Goal: Information Seeking & Learning: Learn about a topic

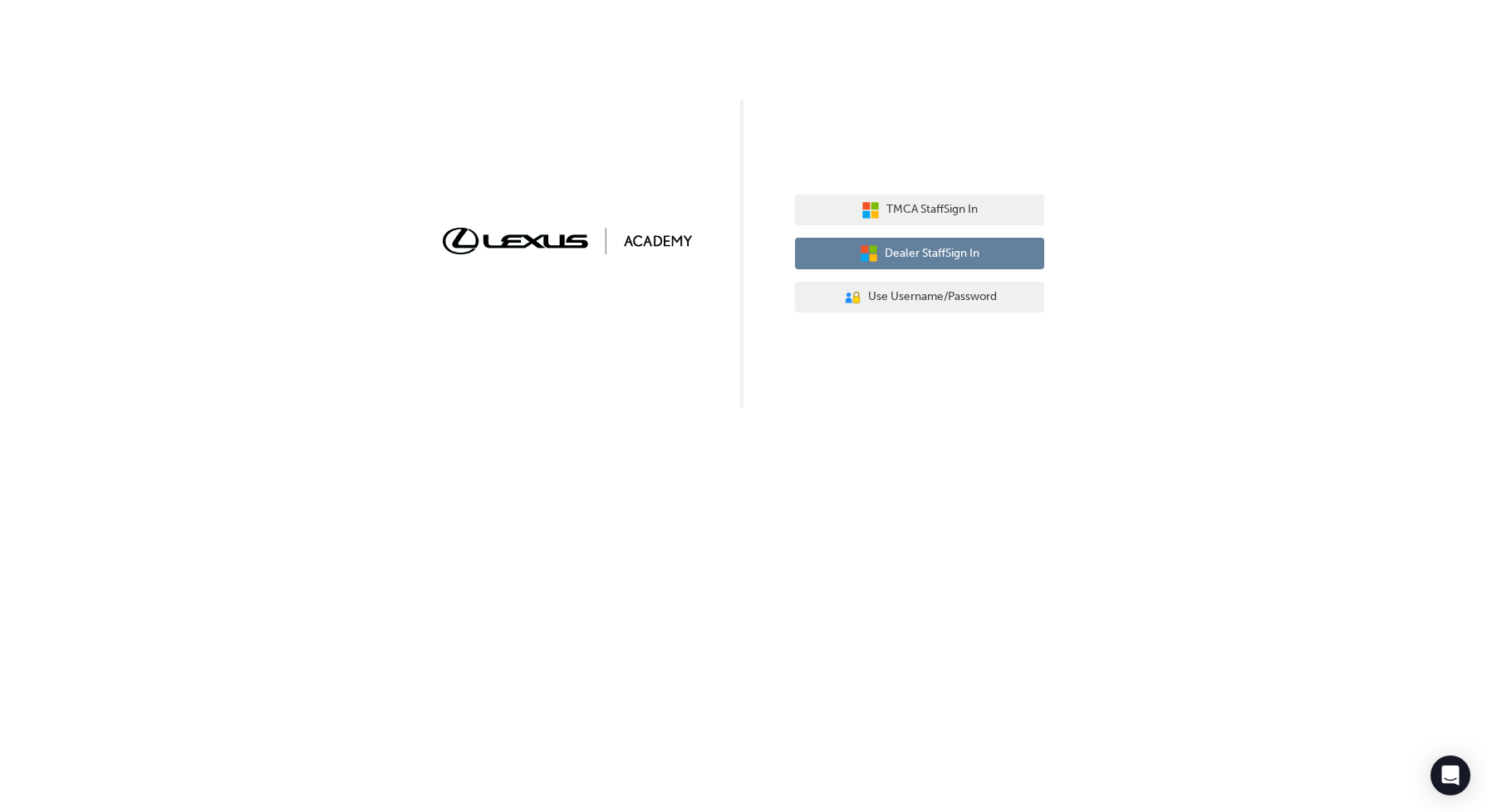
click at [911, 260] on span "Dealer Staff Sign In" at bounding box center [932, 253] width 95 height 19
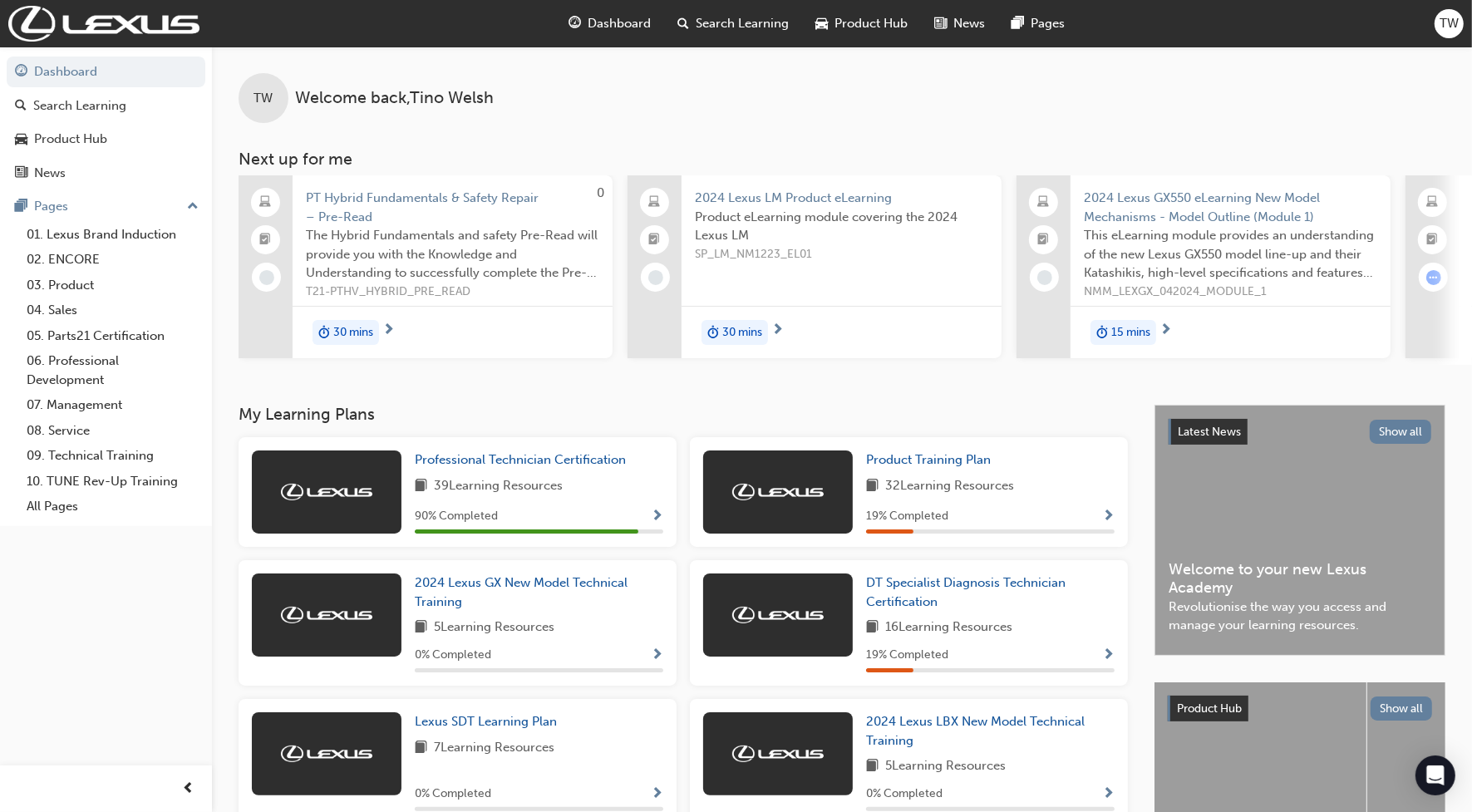
click at [1456, 42] on div "Dashboard Search Learning Product Hub News Pages TW" at bounding box center [736, 23] width 1472 height 48
click at [1456, 34] on div "TW" at bounding box center [1449, 23] width 29 height 29
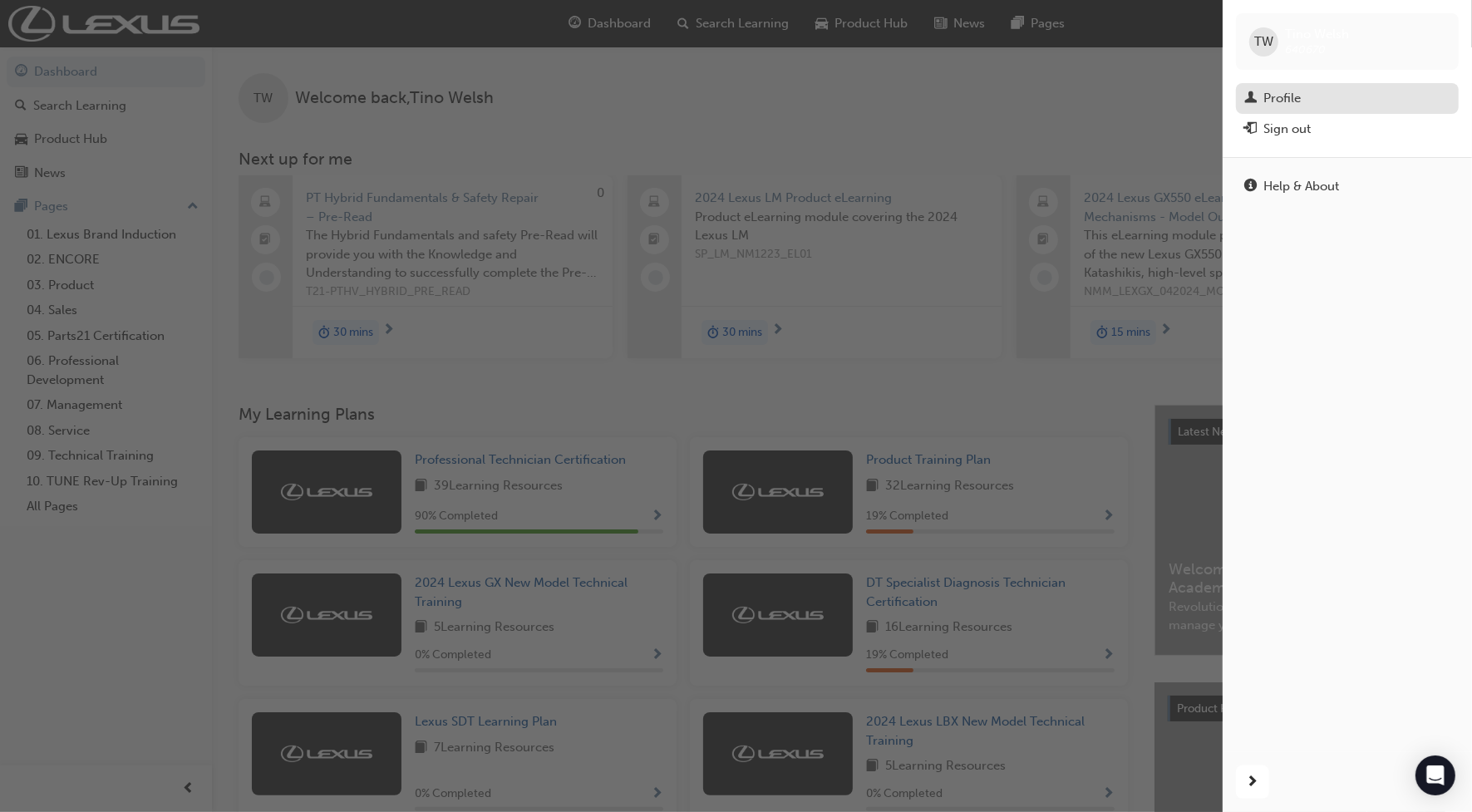
click at [1307, 93] on div "Profile" at bounding box center [1347, 98] width 206 height 21
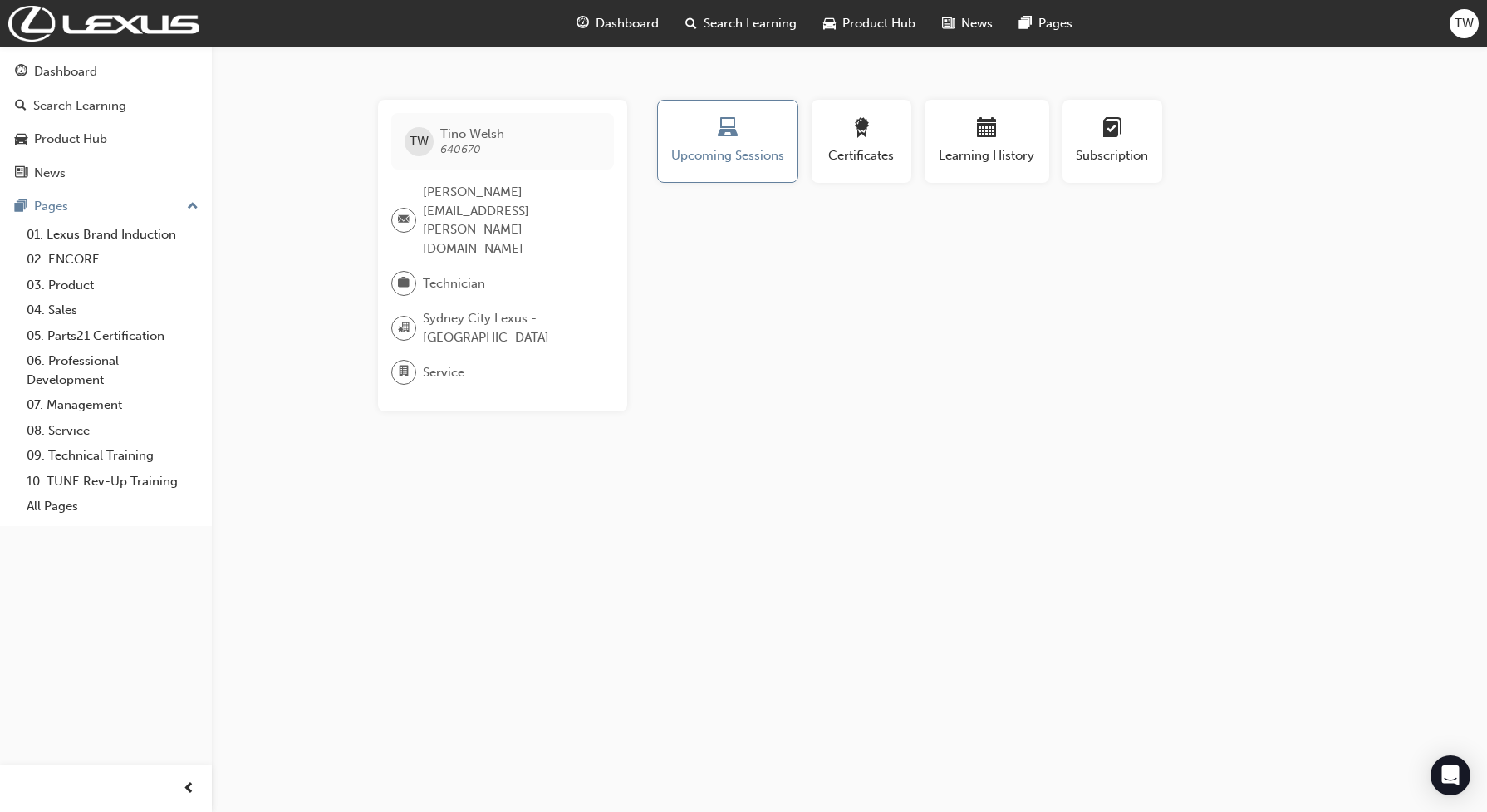
click at [798, 146] on div "Upcoming Sessions" at bounding box center [728, 148] width 155 height 96
drag, startPoint x: 795, startPoint y: 146, endPoint x: 788, endPoint y: 152, distance: 9.2
click at [791, 150] on button "Upcoming Sessions" at bounding box center [727, 141] width 141 height 83
click at [708, 159] on span "Upcoming Sessions" at bounding box center [727, 155] width 114 height 19
click at [48, 140] on div "Product Hub" at bounding box center [70, 139] width 73 height 19
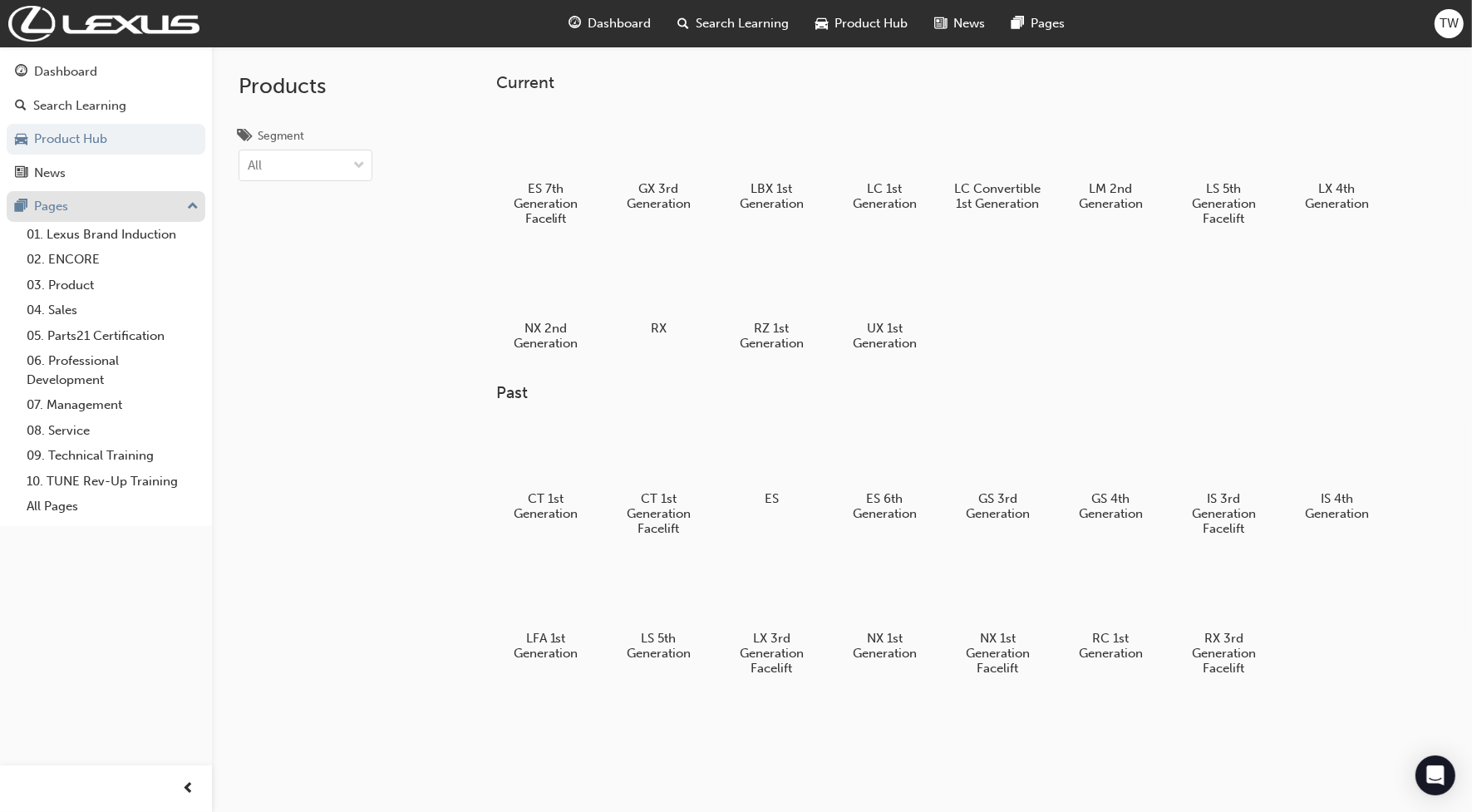
click at [57, 204] on div "Pages" at bounding box center [51, 206] width 34 height 19
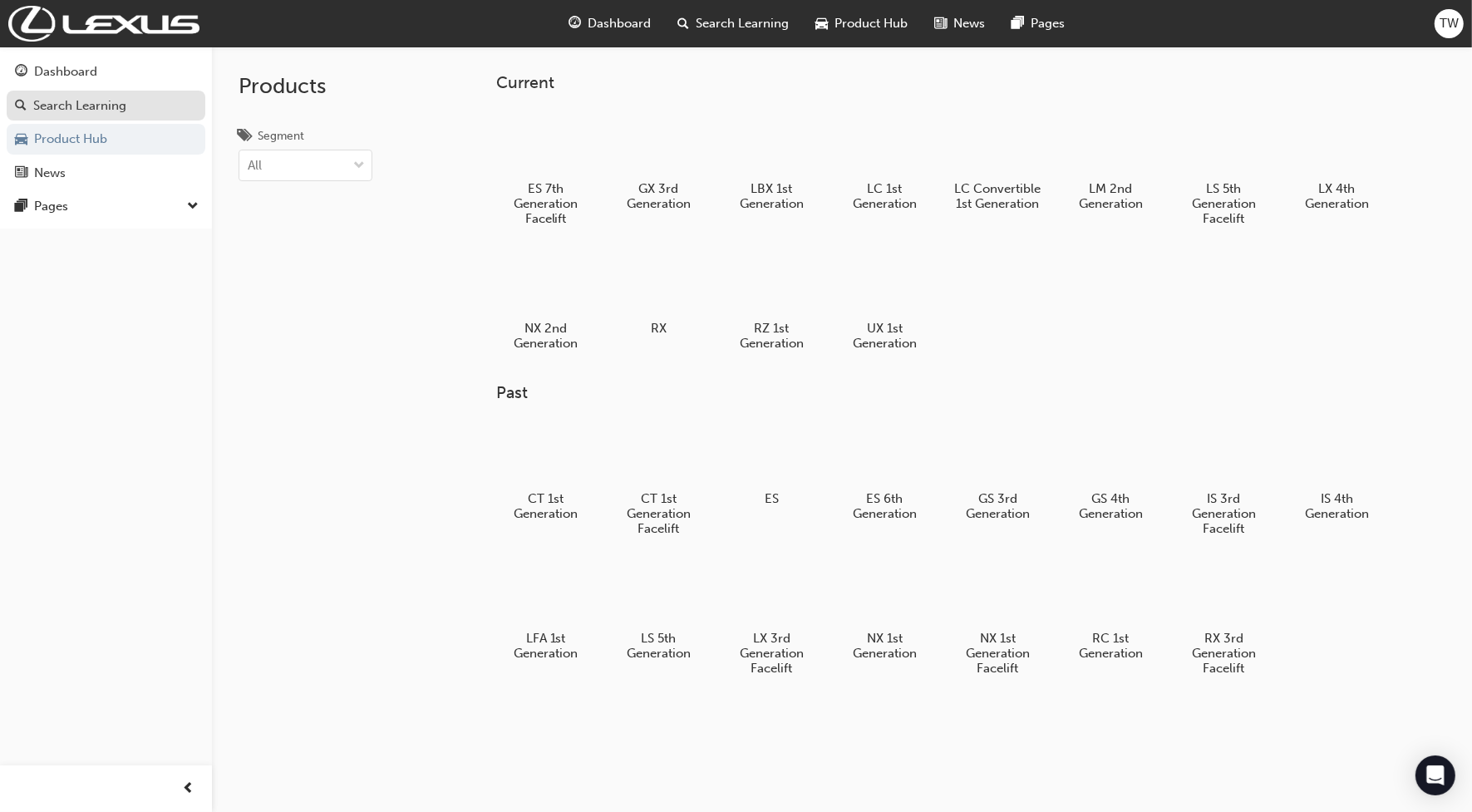
click at [69, 98] on div "Search Learning" at bounding box center [79, 105] width 93 height 19
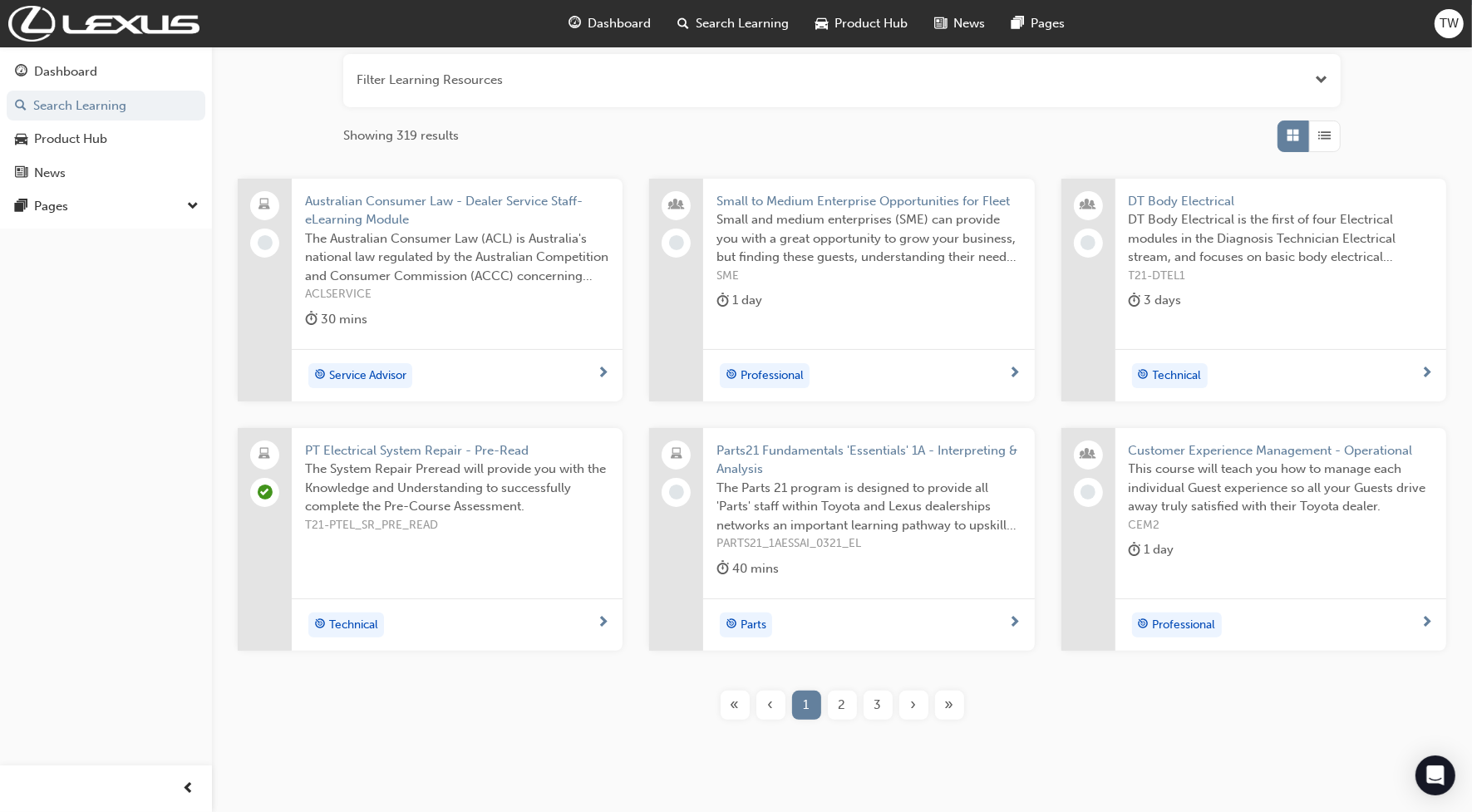
scroll to position [208, 0]
click at [68, 64] on div "Dashboard" at bounding box center [66, 71] width 63 height 19
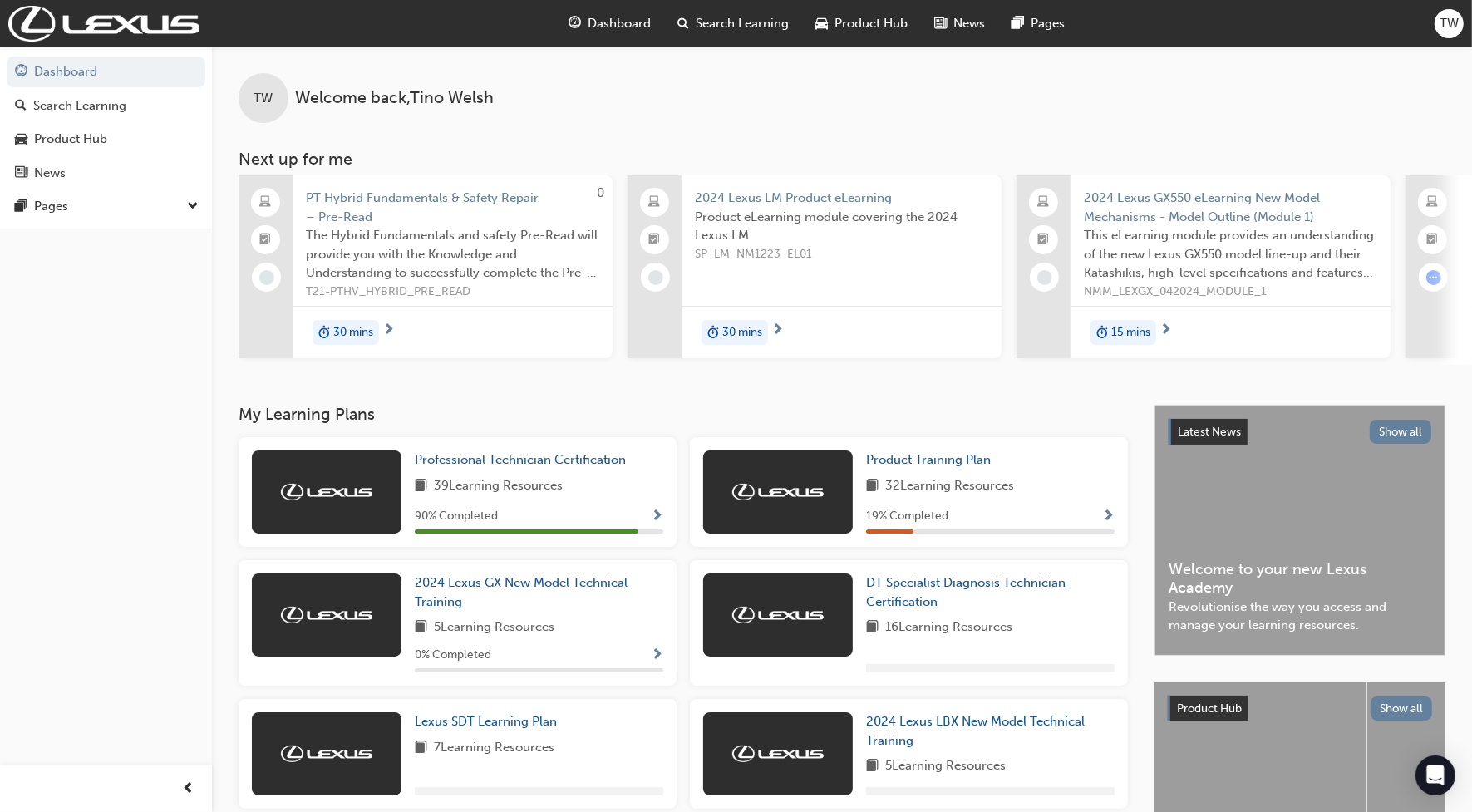
click at [895, 522] on span "19 % Completed" at bounding box center [907, 515] width 82 height 19
click at [944, 465] on span "Product Training Plan" at bounding box center [928, 460] width 124 height 15
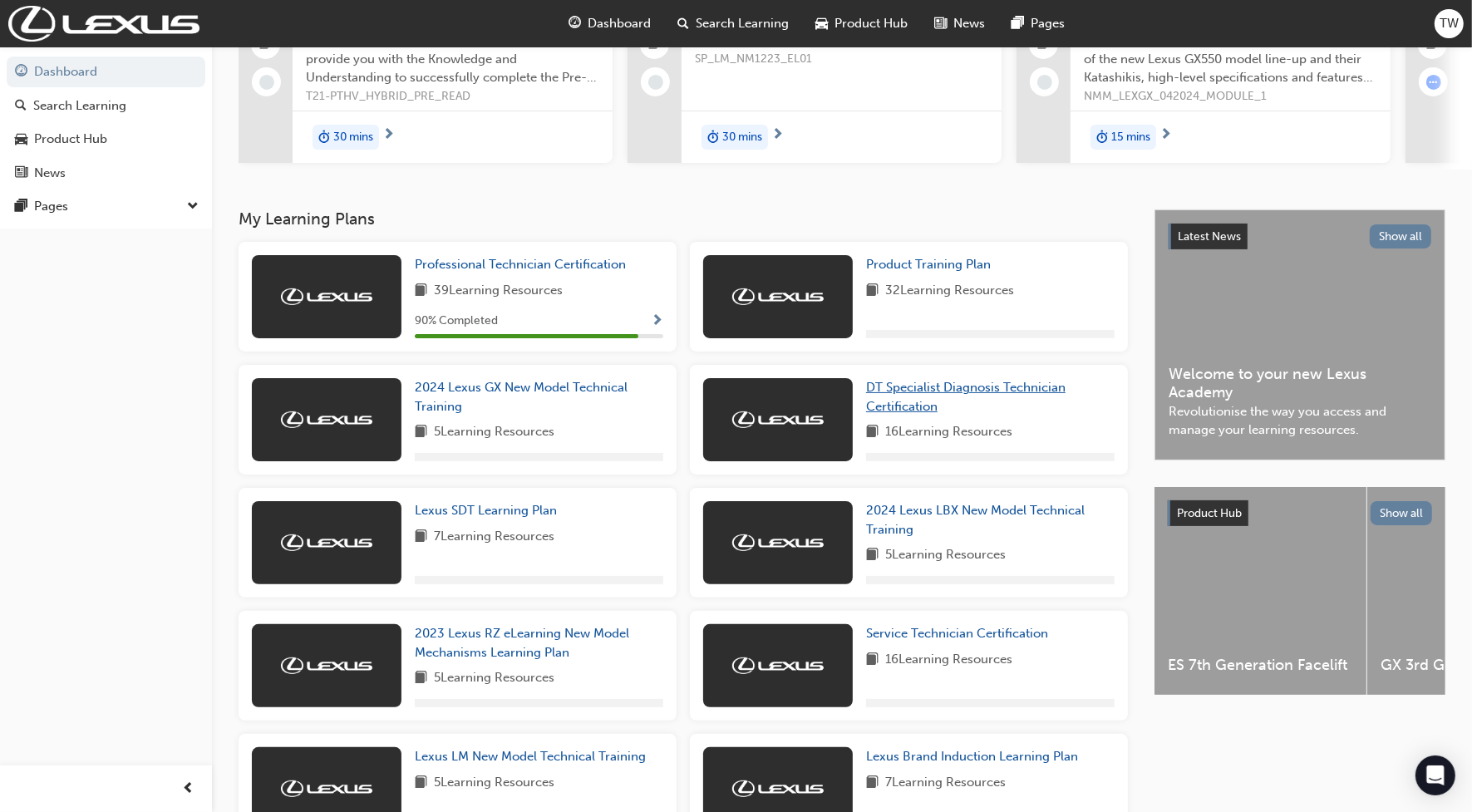
scroll to position [208, 0]
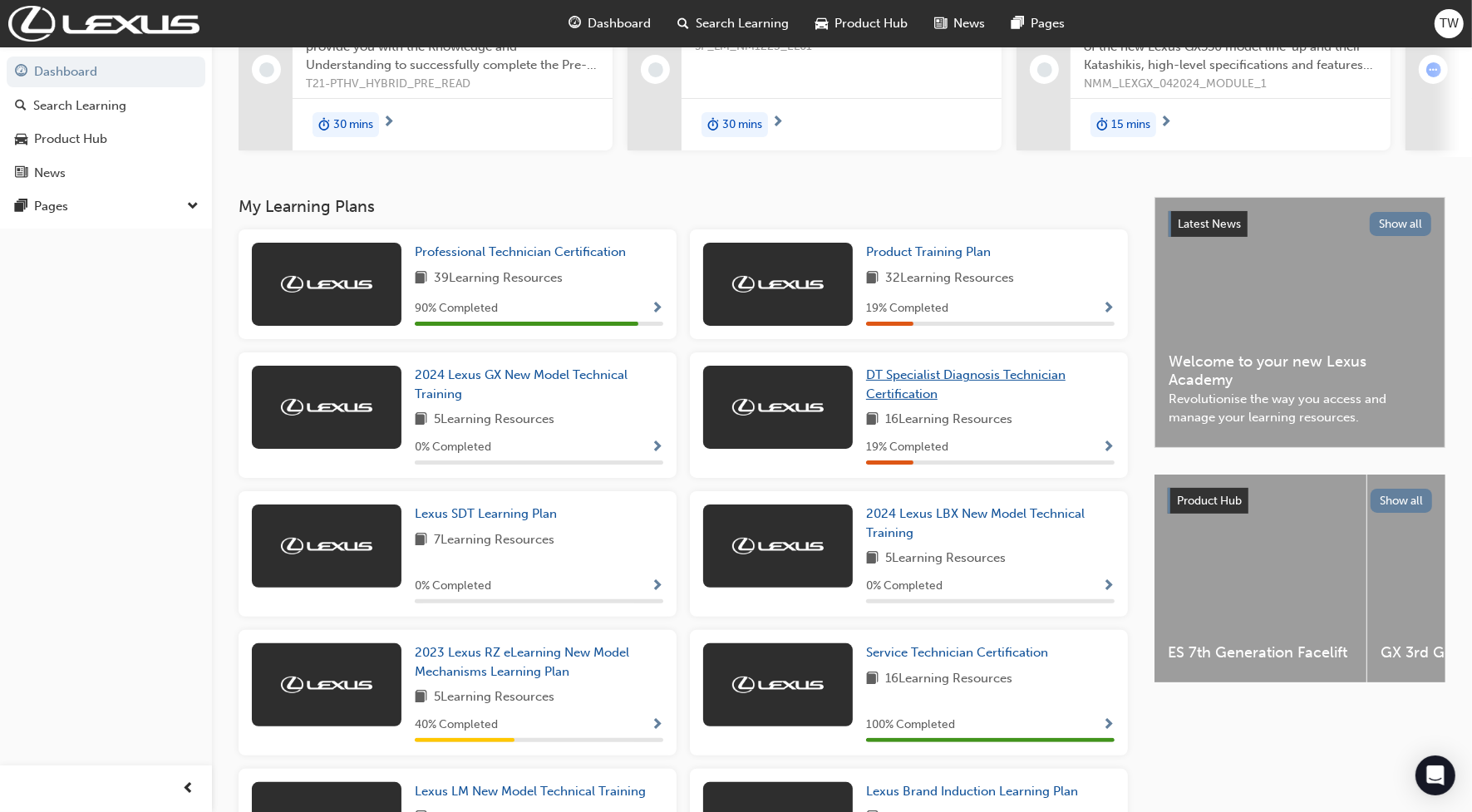
click at [898, 379] on span "DT Specialist Diagnosis Technician Certification" at bounding box center [965, 385] width 199 height 34
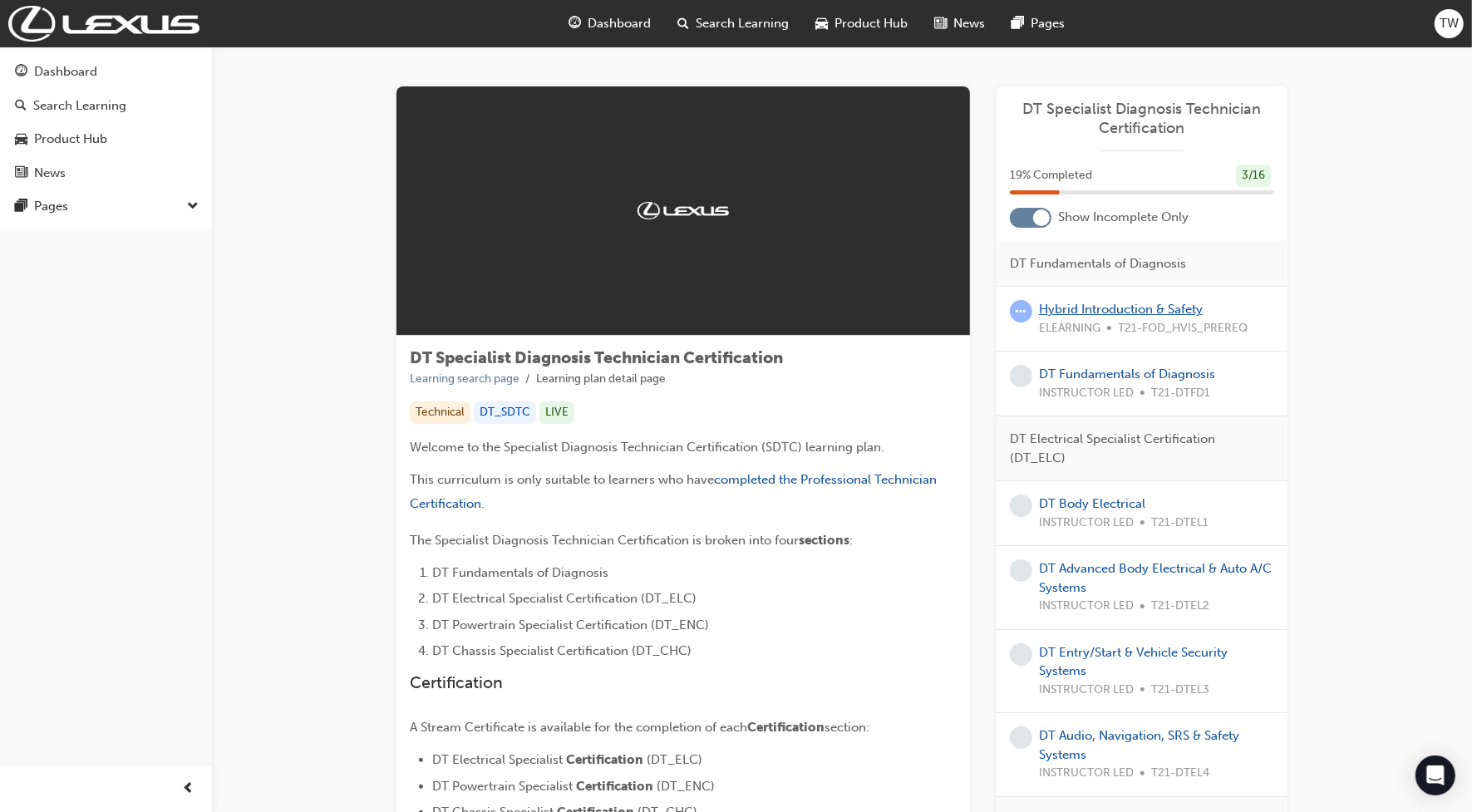
click at [1086, 304] on link "Hybrid Introduction & Safety" at bounding box center [1121, 309] width 164 height 15
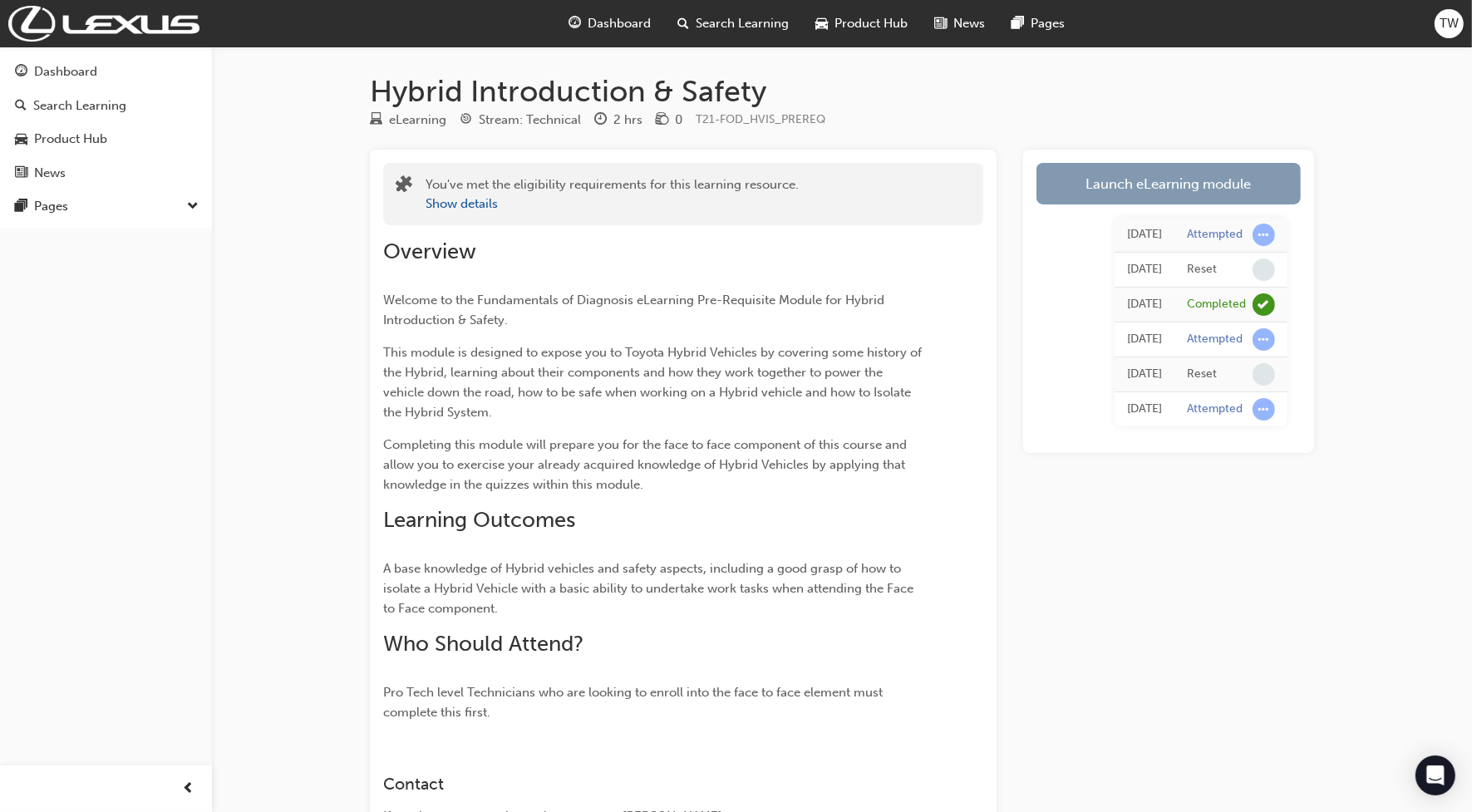
click at [1170, 181] on link "Launch eLearning module" at bounding box center [1168, 184] width 264 height 41
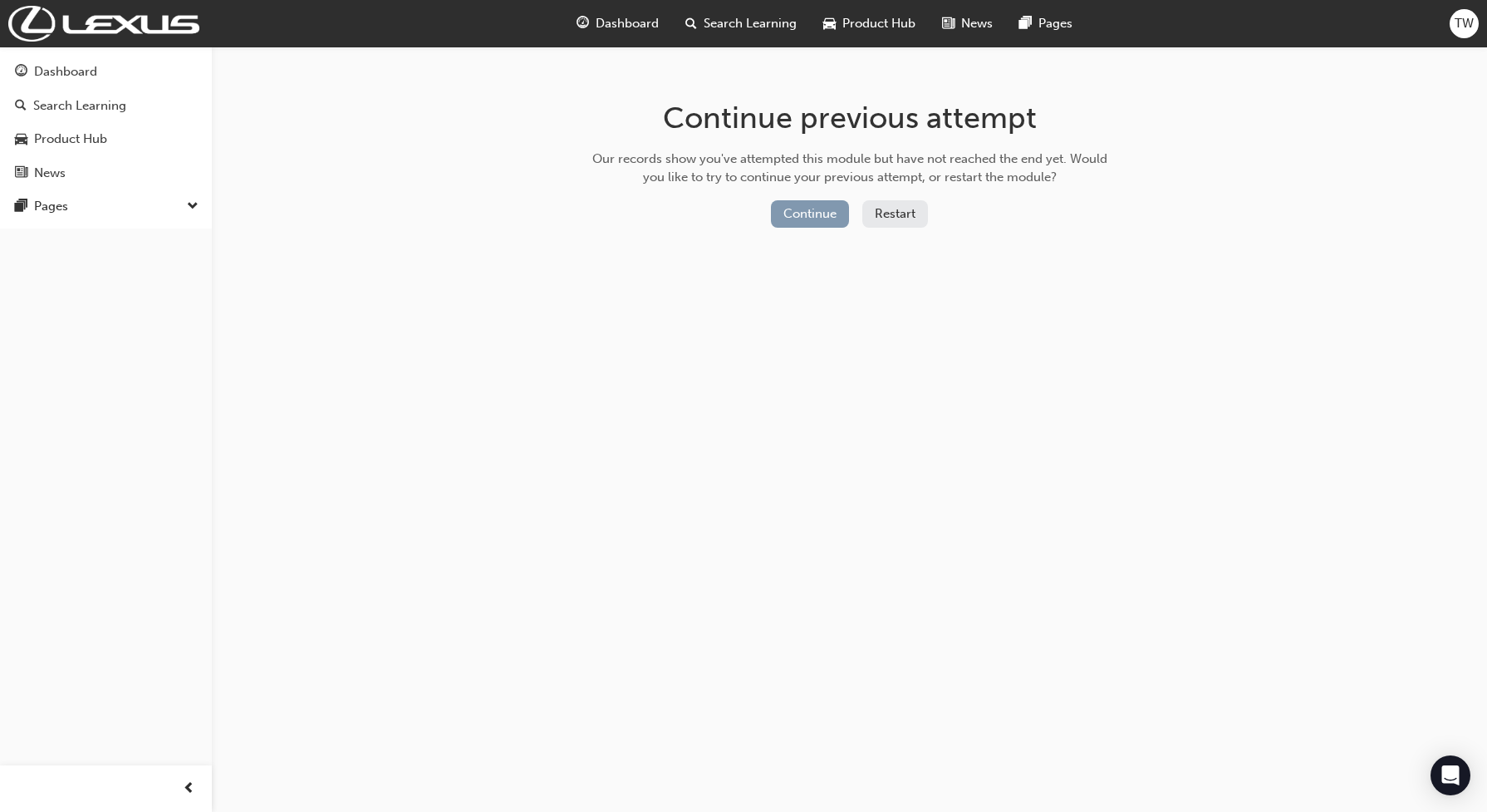
click at [816, 206] on button "Continue" at bounding box center [810, 214] width 78 height 27
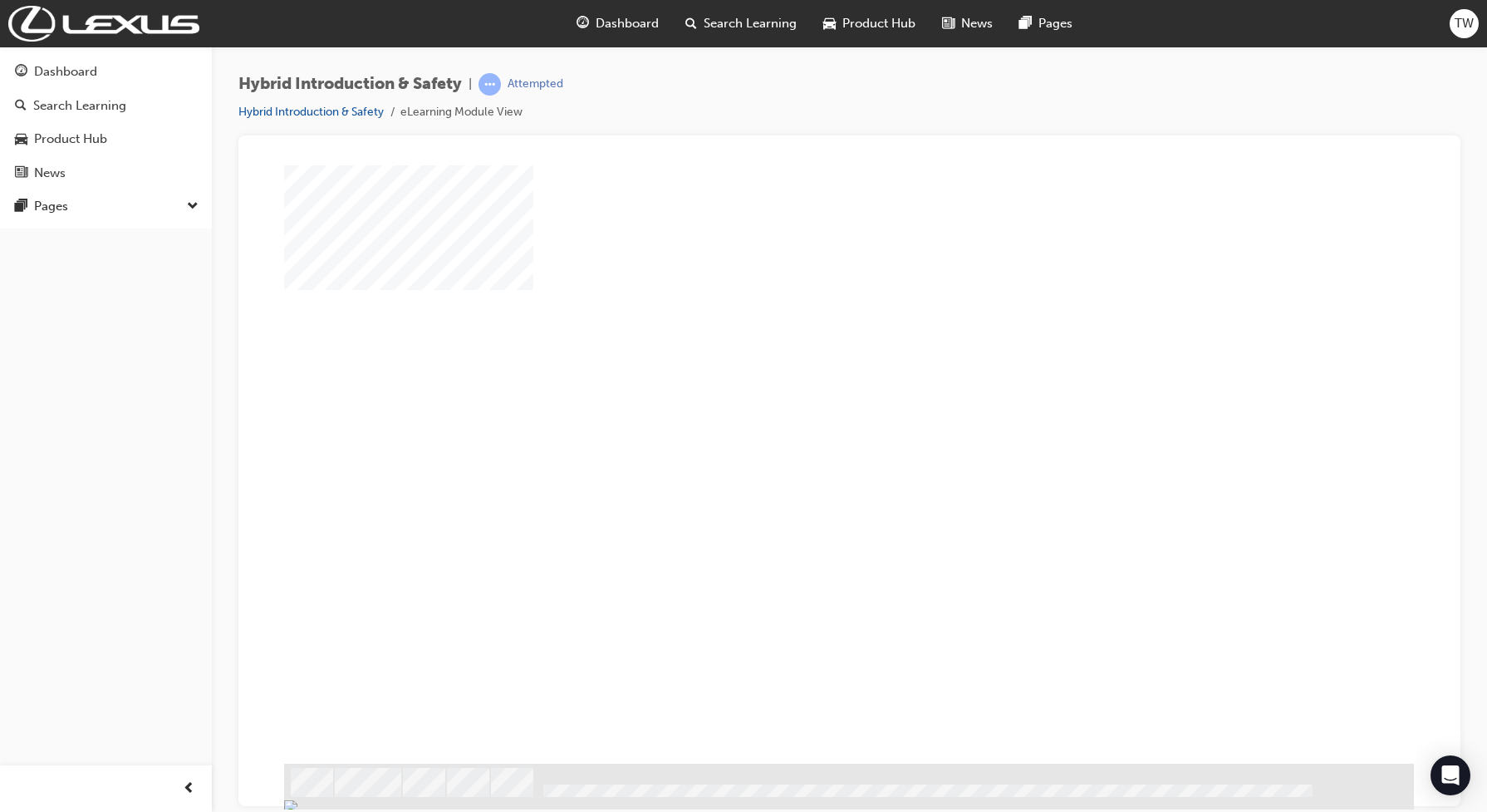
click at [801, 415] on div "play" at bounding box center [801, 415] width 0 height 0
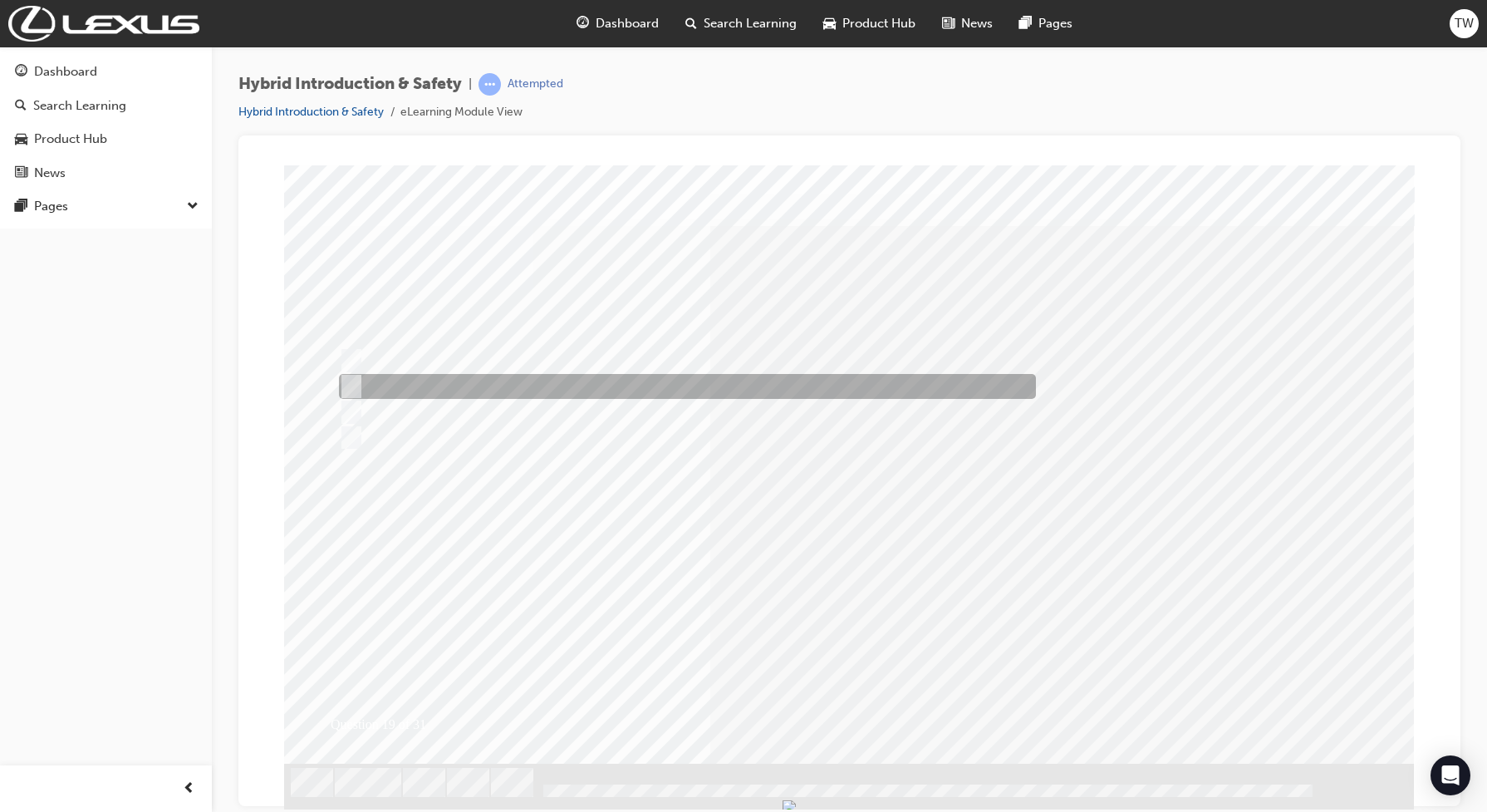
click at [421, 389] on div at bounding box center [684, 387] width 698 height 25
radio input "true"
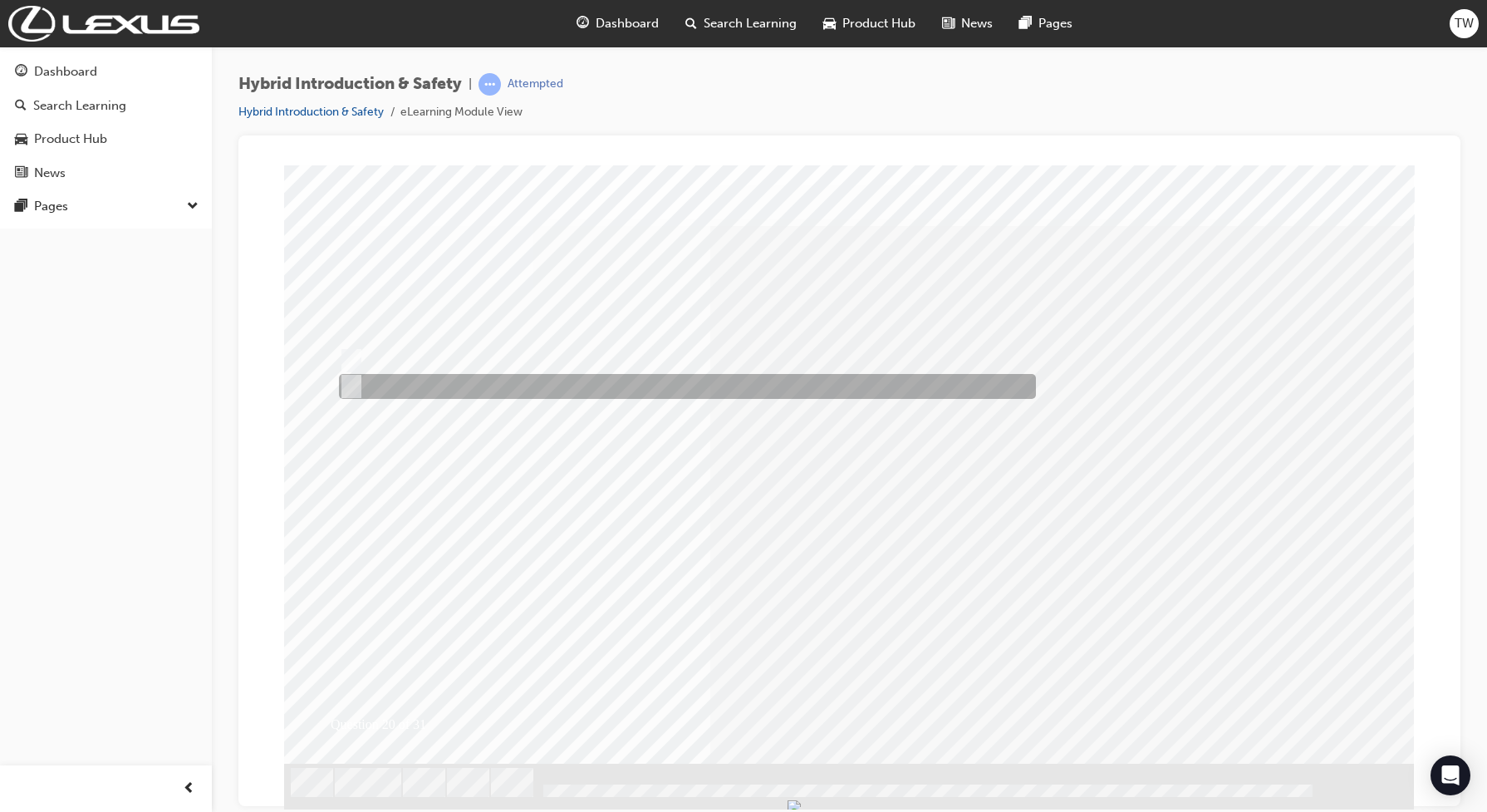
click at [391, 395] on div at bounding box center [684, 387] width 698 height 25
radio input "true"
